Goal: Entertainment & Leisure: Consume media (video, audio)

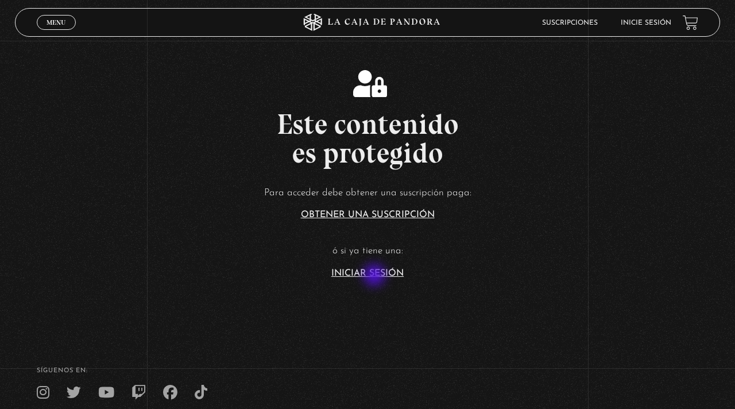
click at [375, 276] on link "Iniciar Sesión" at bounding box center [367, 273] width 72 height 9
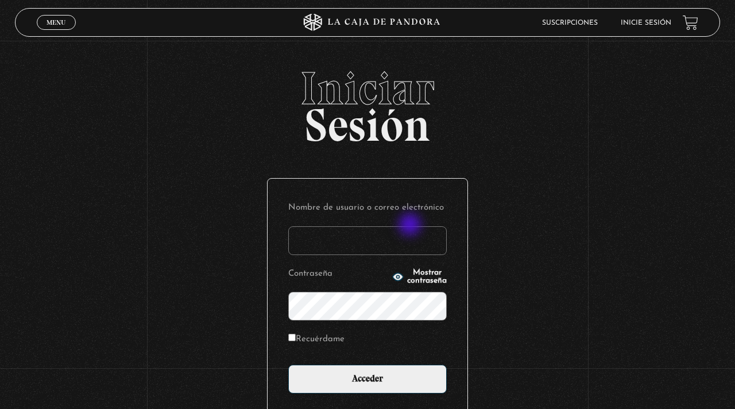
click at [411, 225] on p "Nombre de usuario o correo electrónico" at bounding box center [367, 227] width 158 height 56
click at [406, 246] on input "Nombre de usuario o correo electrónico" at bounding box center [367, 240] width 158 height 29
type input "geldali@gmail.com"
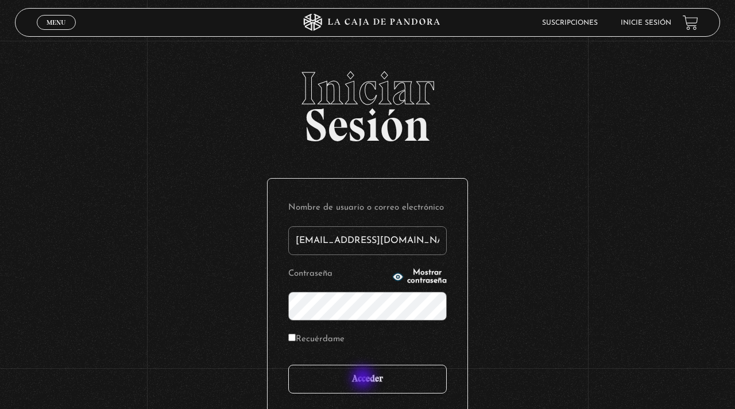
click at [364, 379] on input "Acceder" at bounding box center [367, 378] width 158 height 29
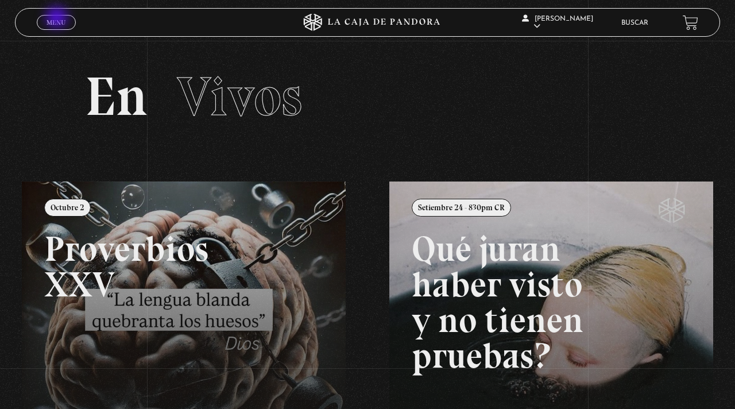
click at [58, 19] on span "Menu" at bounding box center [55, 22] width 19 height 7
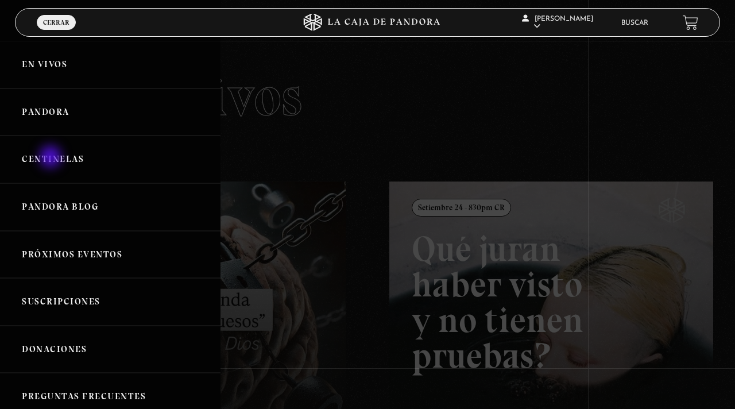
click at [52, 158] on link "Centinelas" at bounding box center [110, 159] width 220 height 48
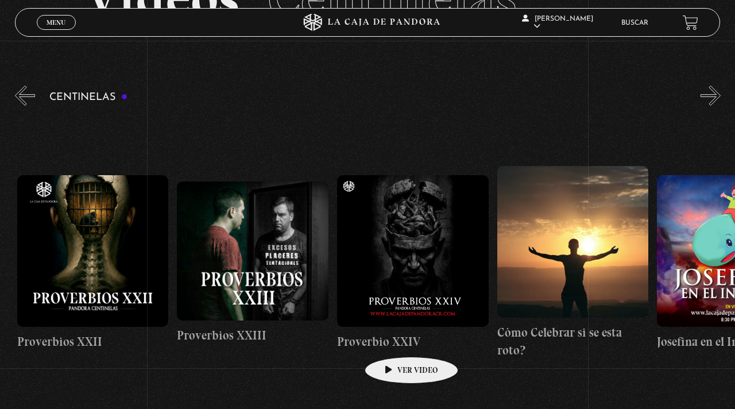
scroll to position [99, 0]
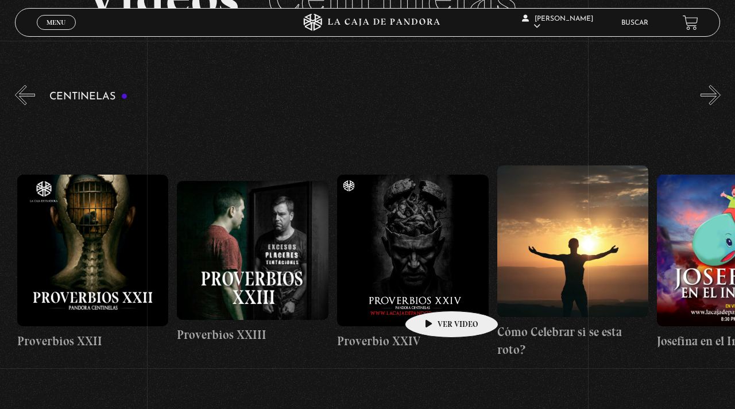
click at [433, 293] on figure at bounding box center [413, 250] width 152 height 152
